Goal: Check status: Check status

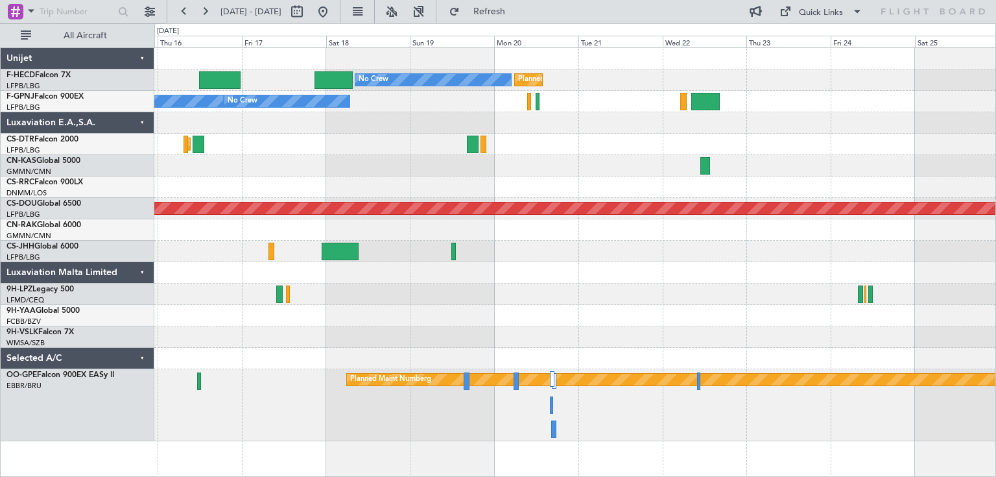
click at [390, 184] on div "Planned Maint [GEOGRAPHIC_DATA] ([GEOGRAPHIC_DATA]) No Crew Planned Maint [GEOG…" at bounding box center [574, 244] width 841 height 393
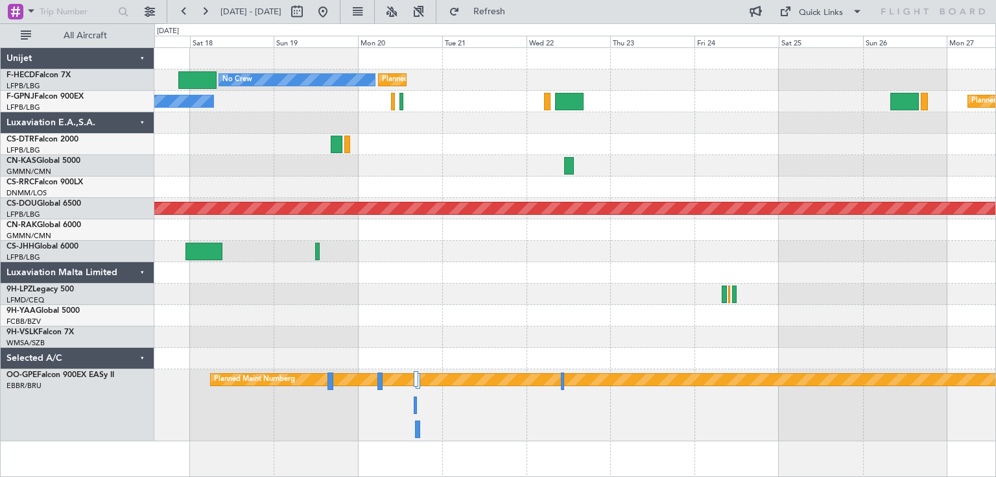
click at [586, 143] on div "Planned Maint [GEOGRAPHIC_DATA] ([GEOGRAPHIC_DATA]) No Crew No Crew Planned Mai…" at bounding box center [574, 244] width 841 height 393
